Goal: Check status: Check status

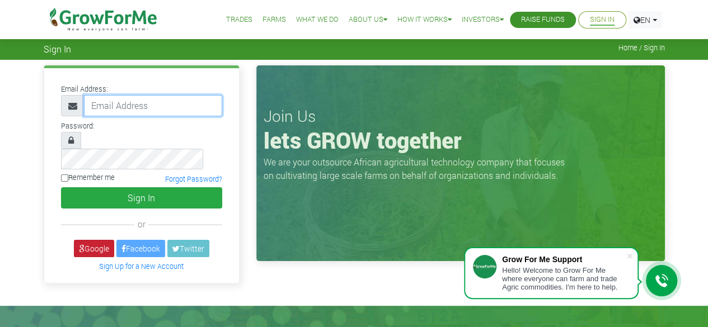
type input "50000"
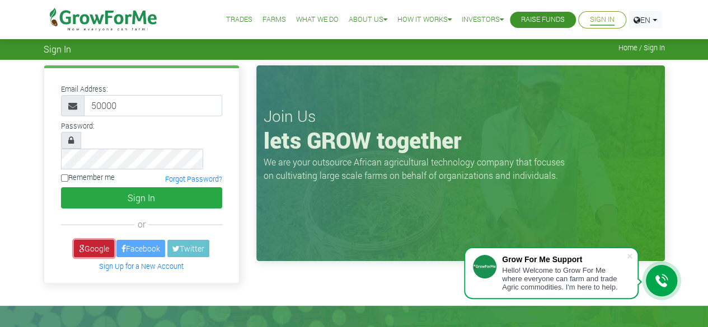
click at [86, 240] on link "Google" at bounding box center [94, 248] width 40 height 17
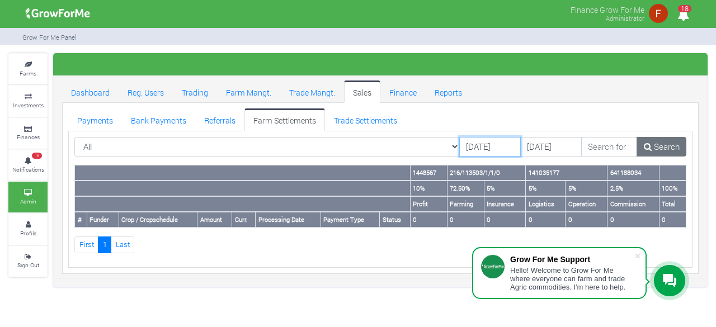
click at [459, 150] on input "[DATE]" at bounding box center [490, 147] width 62 height 20
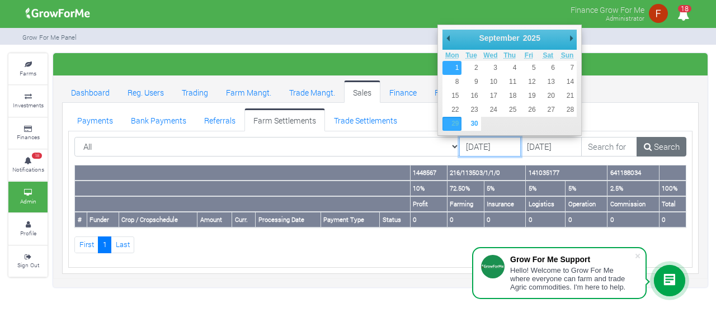
type input "01/09/2025"
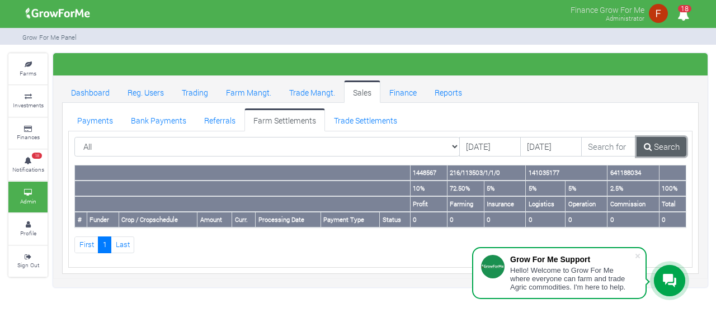
click at [669, 144] on link "Search" at bounding box center [662, 147] width 50 height 20
click at [357, 114] on link "Trade Settlements" at bounding box center [365, 120] width 81 height 22
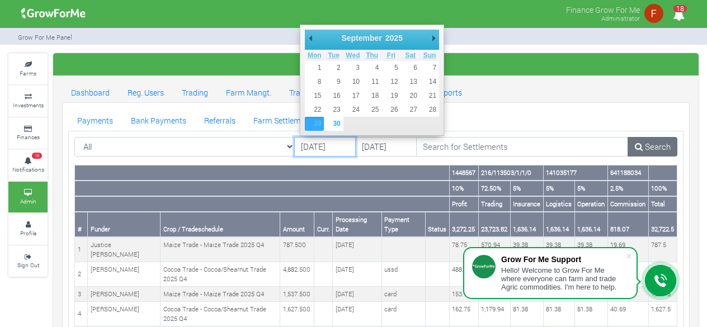
click at [325, 146] on input "29/09/2025" at bounding box center [325, 147] width 62 height 20
type input "[DATE]"
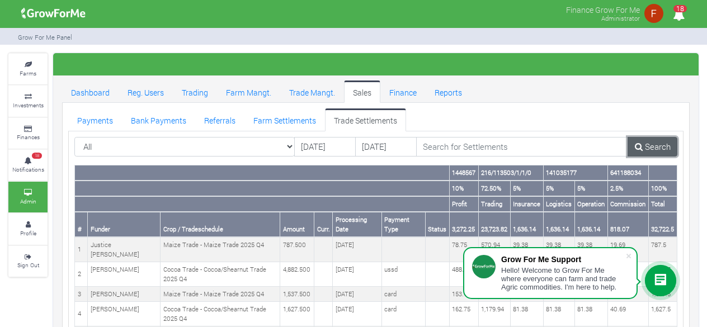
click at [666, 140] on link "Search" at bounding box center [653, 147] width 50 height 20
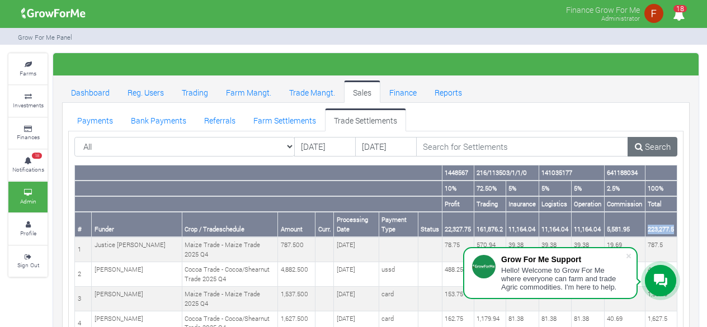
drag, startPoint x: 648, startPoint y: 228, endPoint x: 674, endPoint y: 228, distance: 26.9
click at [674, 228] on th "223,277.5" at bounding box center [661, 224] width 32 height 25
copy th "223,277.5"
click at [649, 144] on link "Search" at bounding box center [653, 147] width 50 height 20
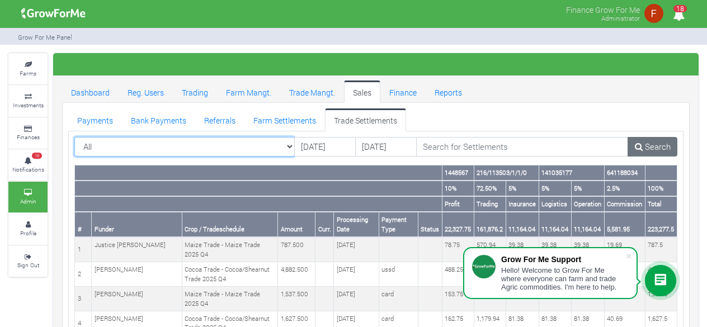
click at [109, 144] on select "All All AcresNano Soybean Trading - 2024 - (Soybean Trade)" at bounding box center [184, 147] width 221 height 20
select select "?tradeschedule=42"
click at [74, 137] on select "All All AcresNano Soybean Trading - 2024 - (Soybean Trade)" at bounding box center [184, 147] width 221 height 20
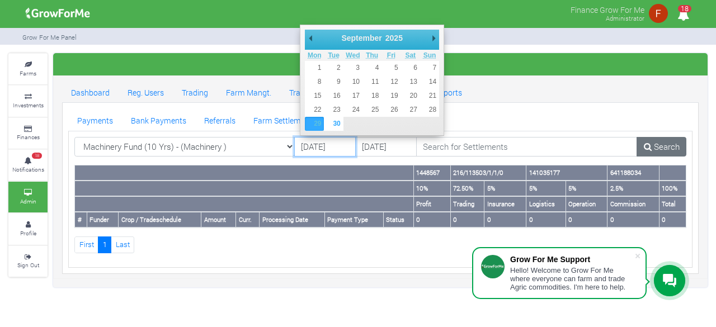
click at [323, 151] on input "[DATE]" at bounding box center [325, 147] width 62 height 20
type input "[DATE]"
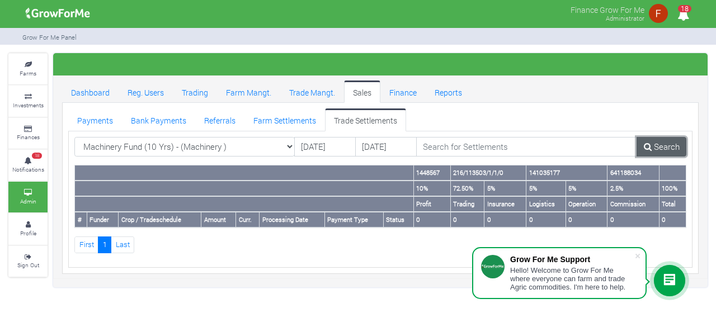
click at [655, 149] on link "Search" at bounding box center [662, 147] width 50 height 20
